Goal: Check status: Check status

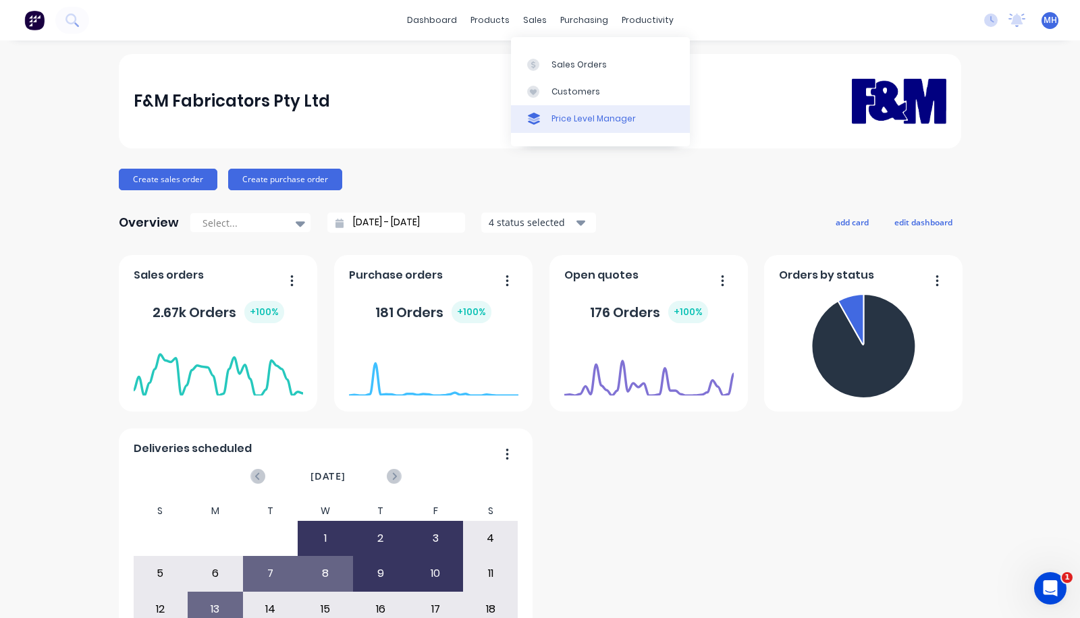
click at [578, 132] on link "Price Level Manager" at bounding box center [600, 118] width 179 height 27
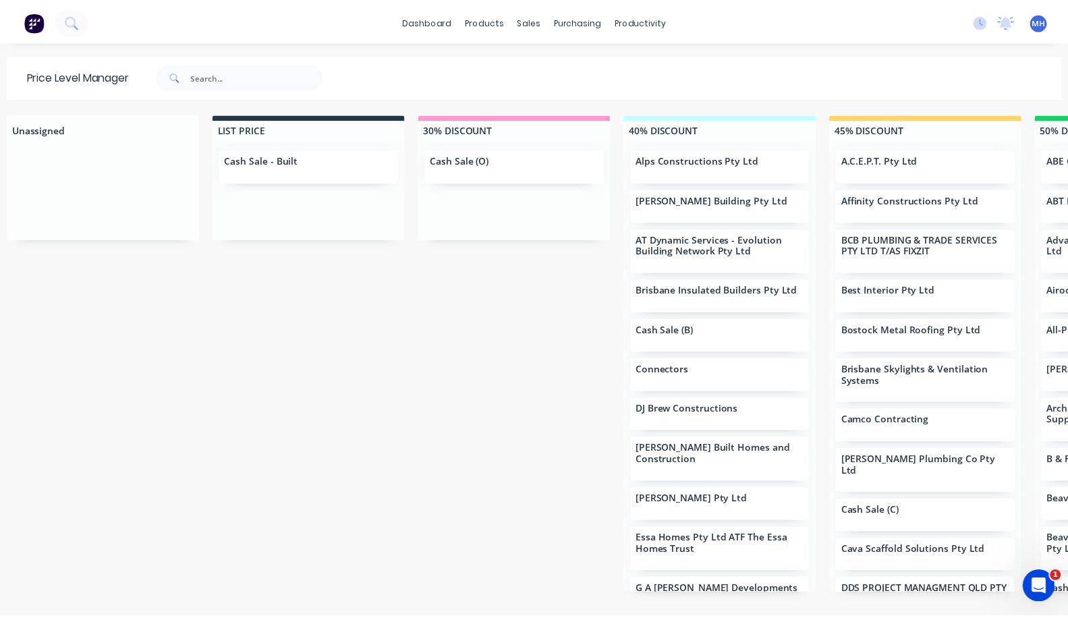
scroll to position [0, 90]
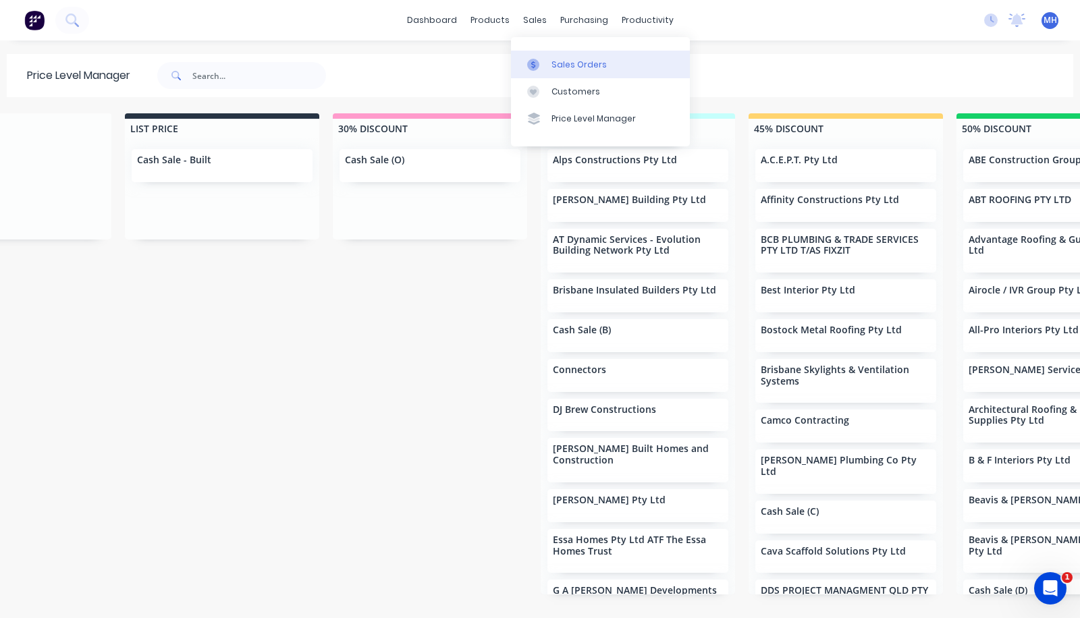
click at [553, 67] on div "Sales Orders" at bounding box center [578, 65] width 55 height 12
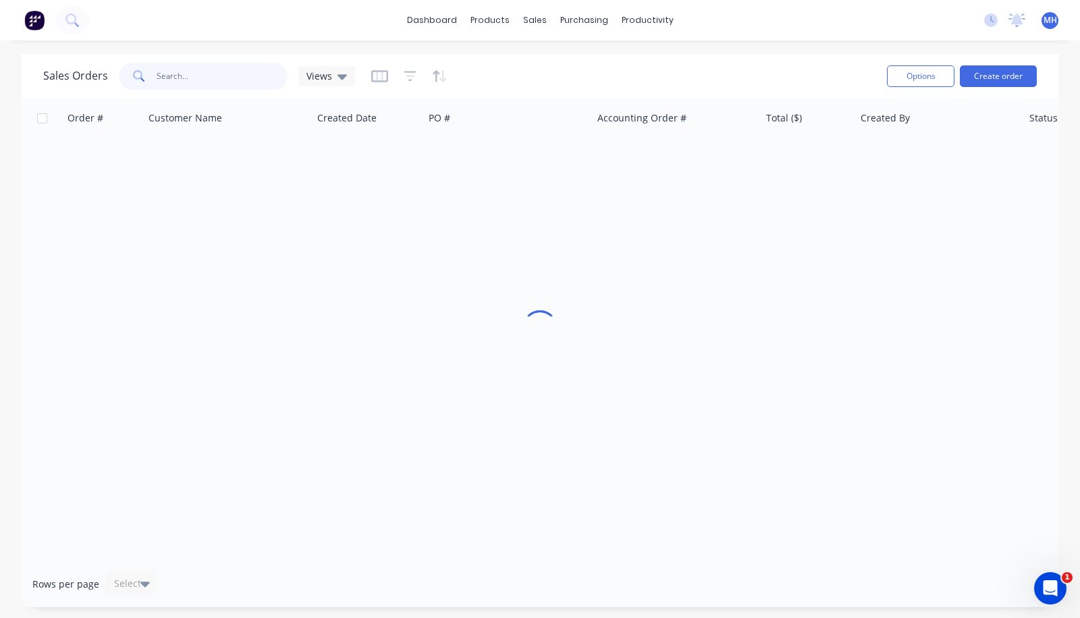
click at [205, 77] on input "text" at bounding box center [223, 76] width 132 height 27
type input "havendeen"
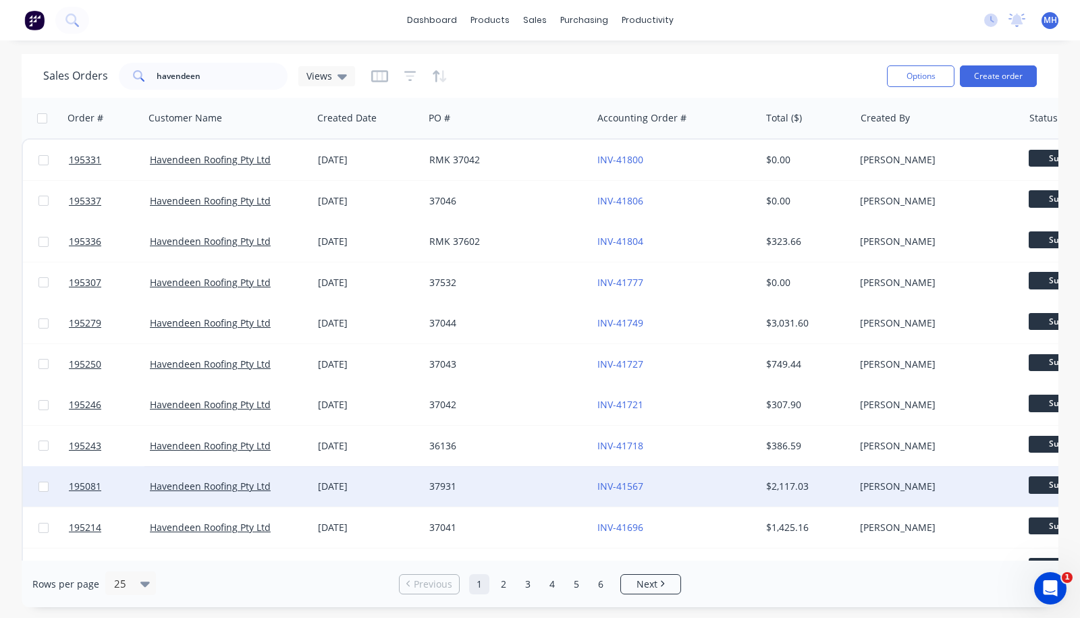
click at [402, 487] on div "[DATE]" at bounding box center [368, 486] width 101 height 13
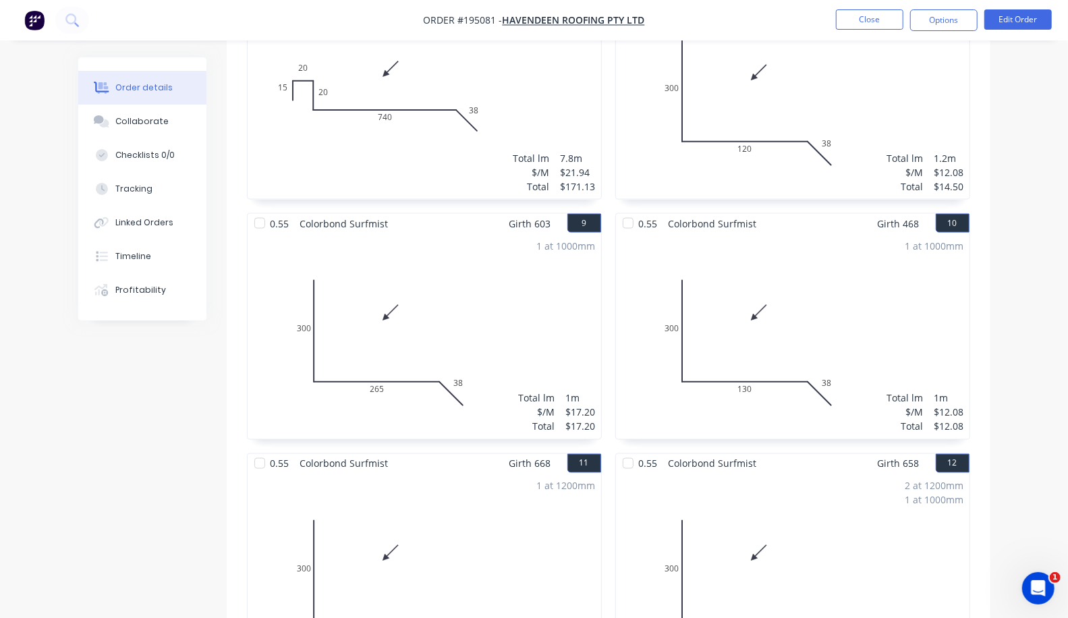
scroll to position [1068, 0]
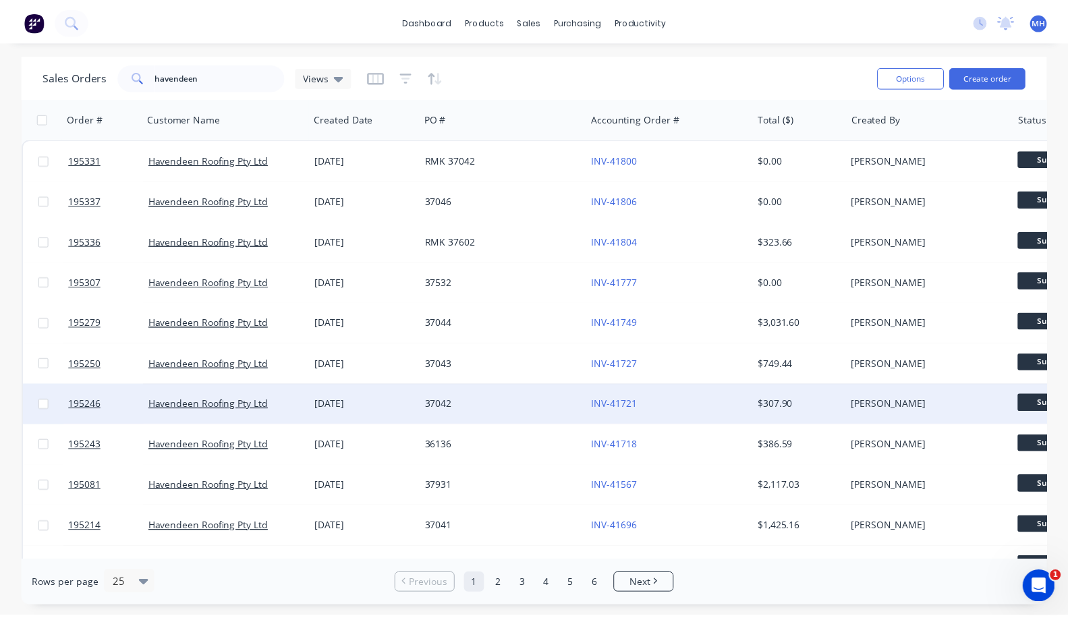
scroll to position [75, 0]
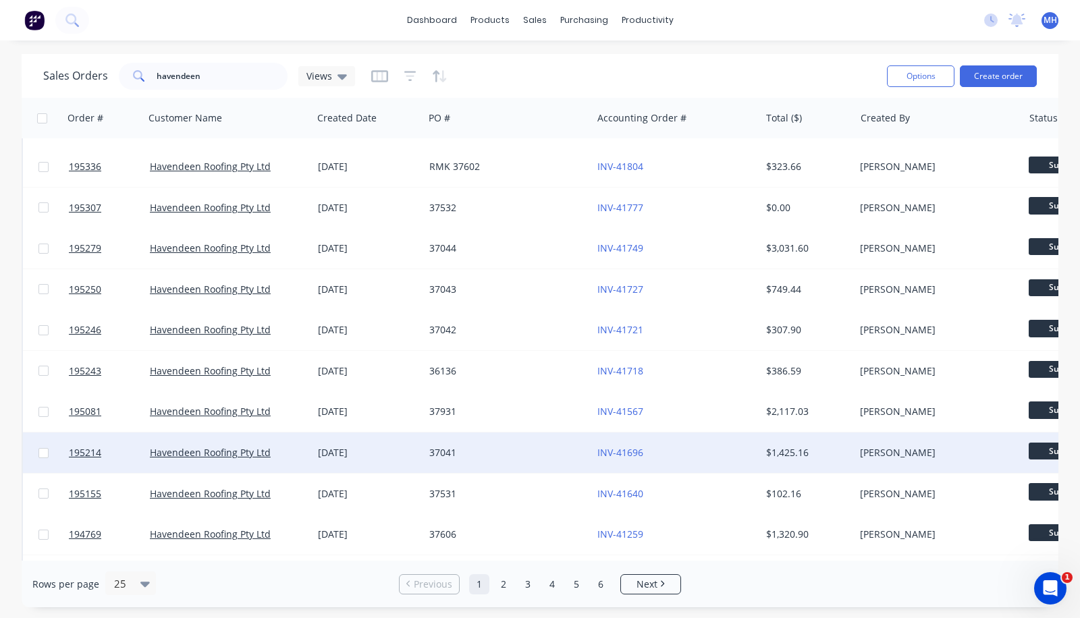
click at [514, 438] on div "37041" at bounding box center [508, 453] width 168 height 40
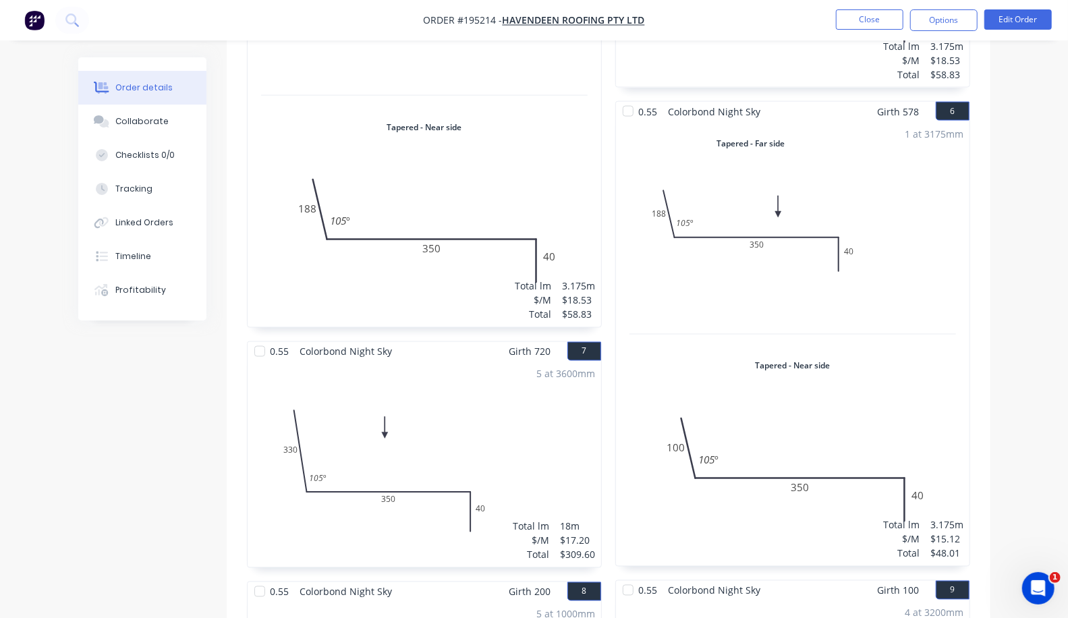
scroll to position [1574, 0]
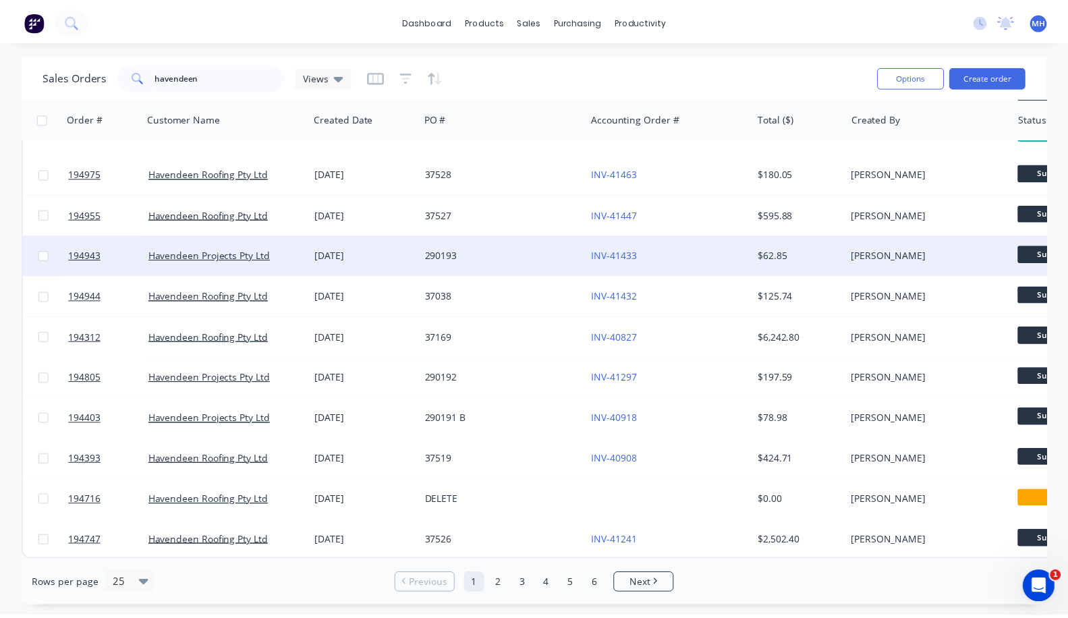
scroll to position [605, 0]
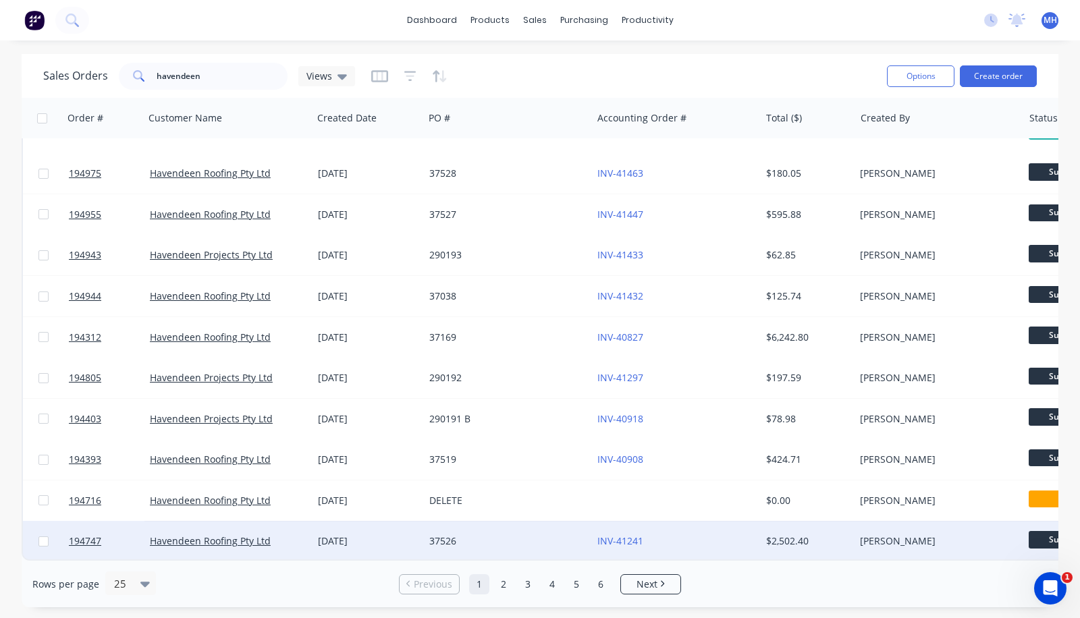
click at [509, 539] on div "37526" at bounding box center [504, 540] width 150 height 13
